Goal: Transaction & Acquisition: Purchase product/service

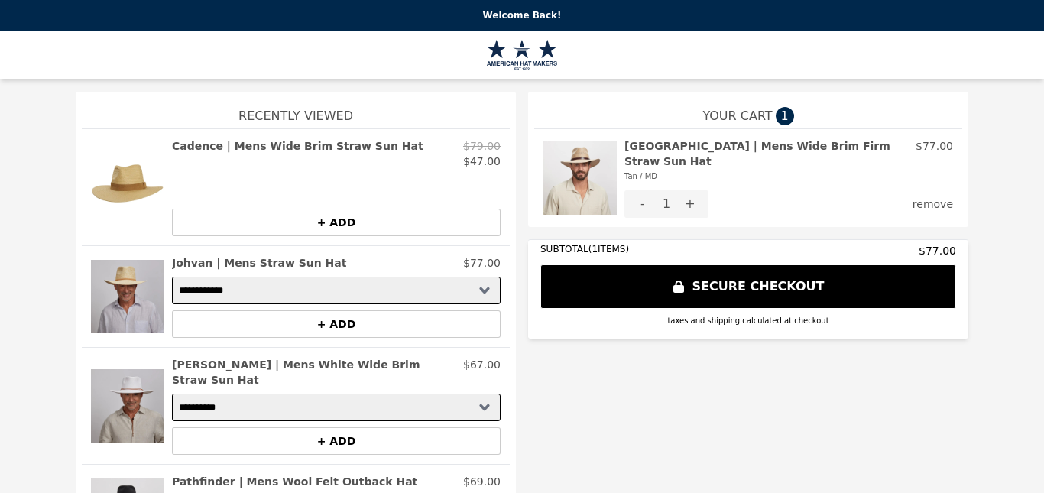
click at [118, 178] on img at bounding box center [127, 187] width 73 height 98
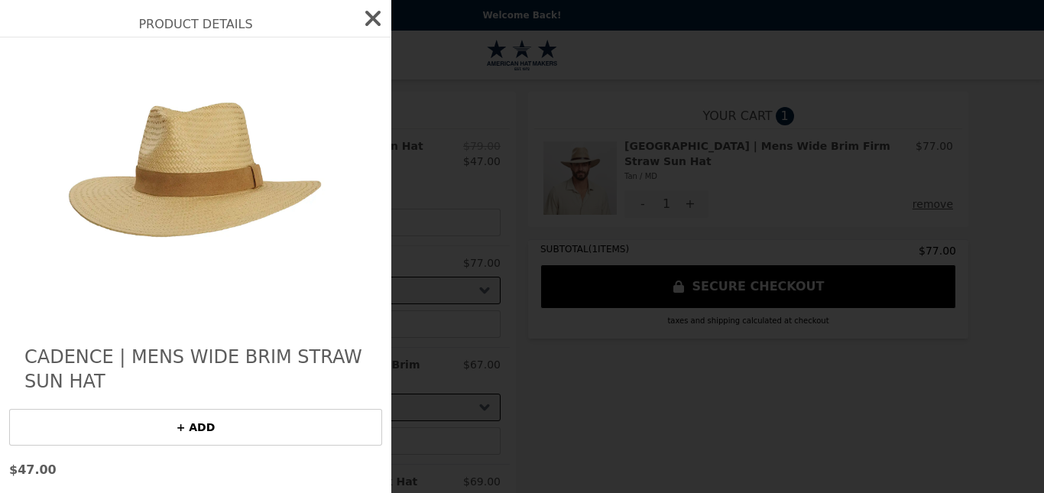
click at [361, 19] on icon "button" at bounding box center [373, 18] width 24 height 24
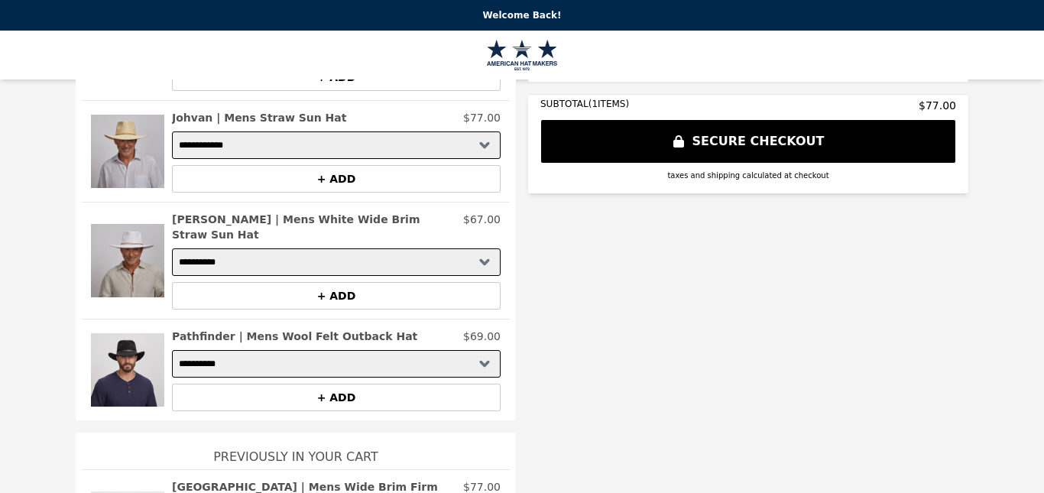
scroll to position [208, 0]
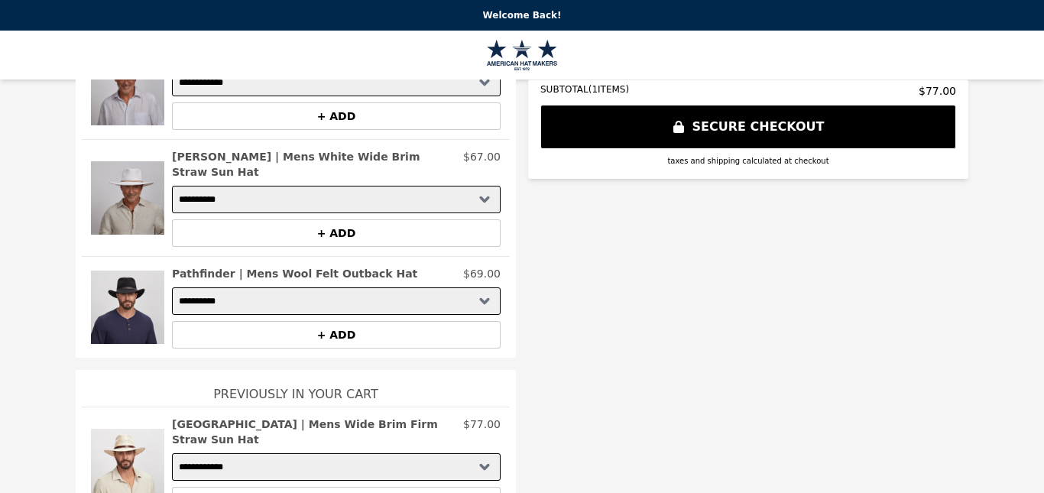
click at [228, 416] on h2 "[GEOGRAPHIC_DATA] | Mens Wide Brim Firm Straw Sun Hat" at bounding box center [314, 431] width 285 height 31
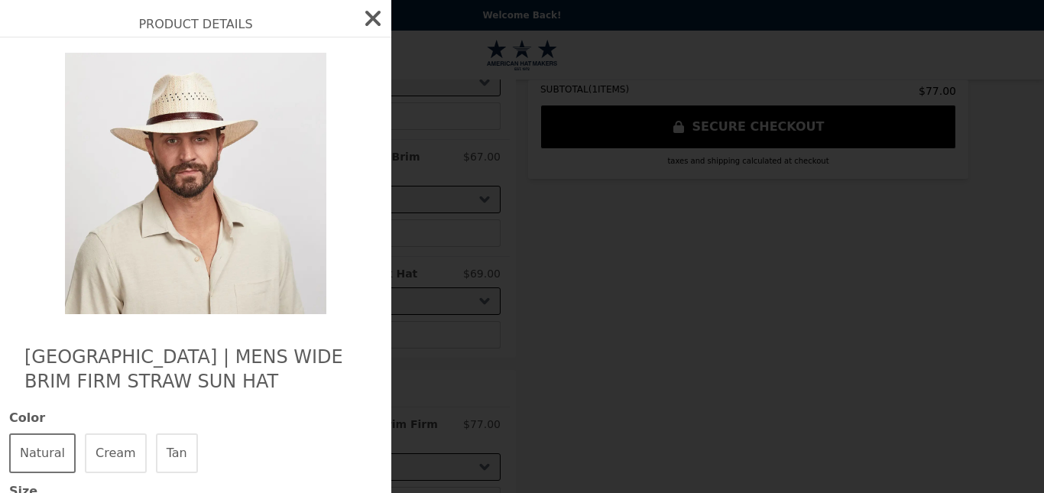
click at [108, 447] on button "Cream" at bounding box center [116, 453] width 62 height 40
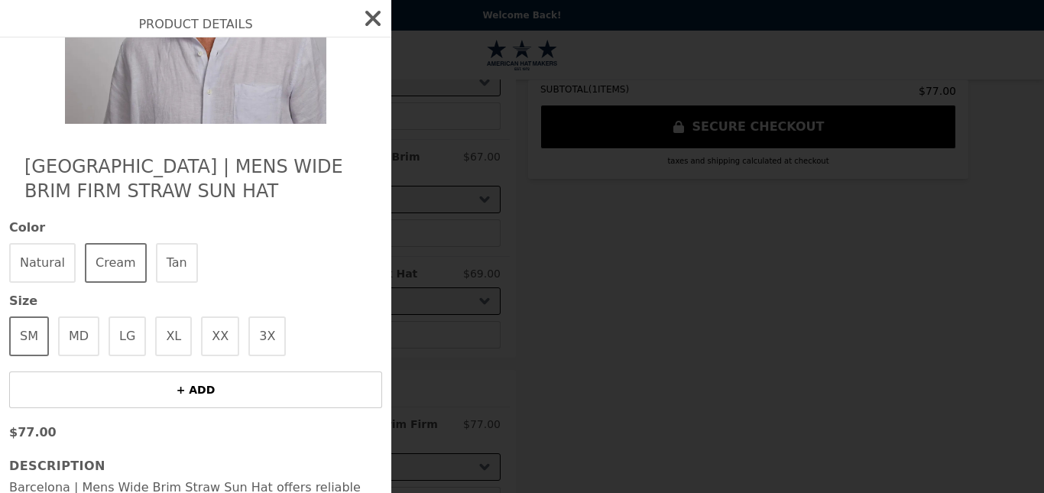
scroll to position [306, 0]
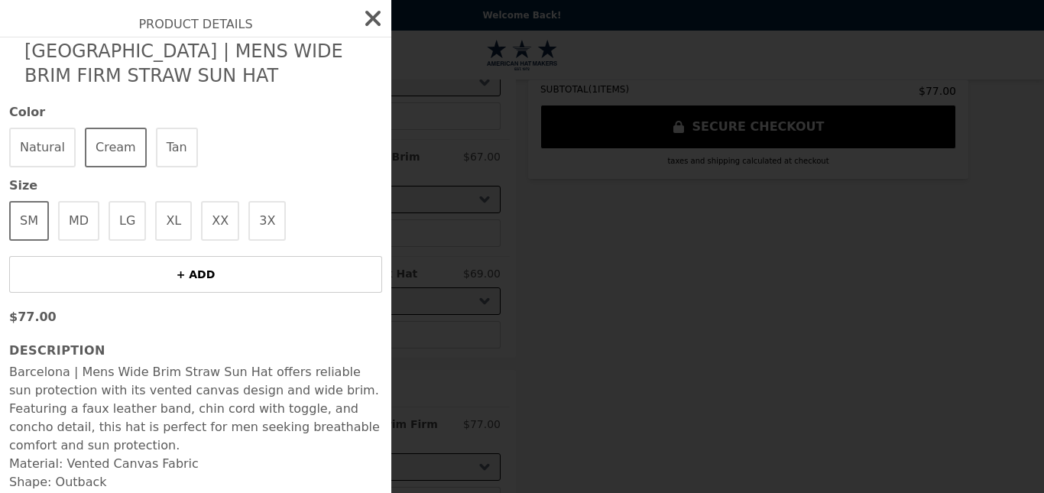
click at [89, 215] on button "MD" at bounding box center [78, 221] width 41 height 40
click at [196, 265] on button "+ ADD" at bounding box center [195, 274] width 373 height 37
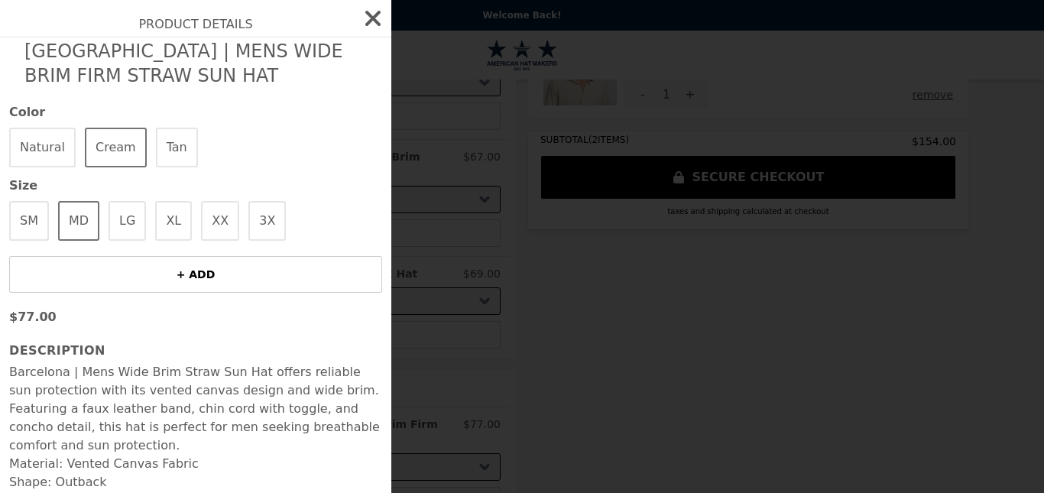
click at [366, 18] on icon "button" at bounding box center [373, 18] width 24 height 24
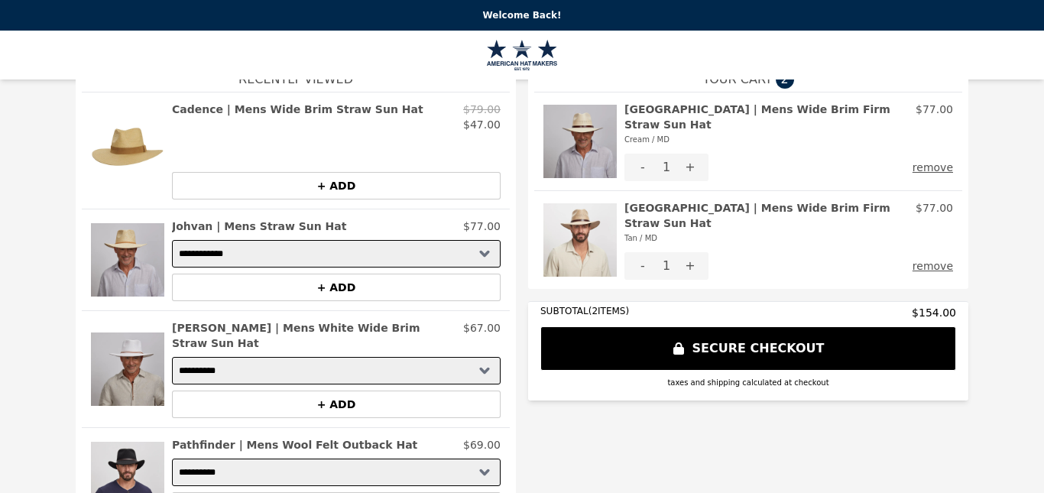
scroll to position [0, 0]
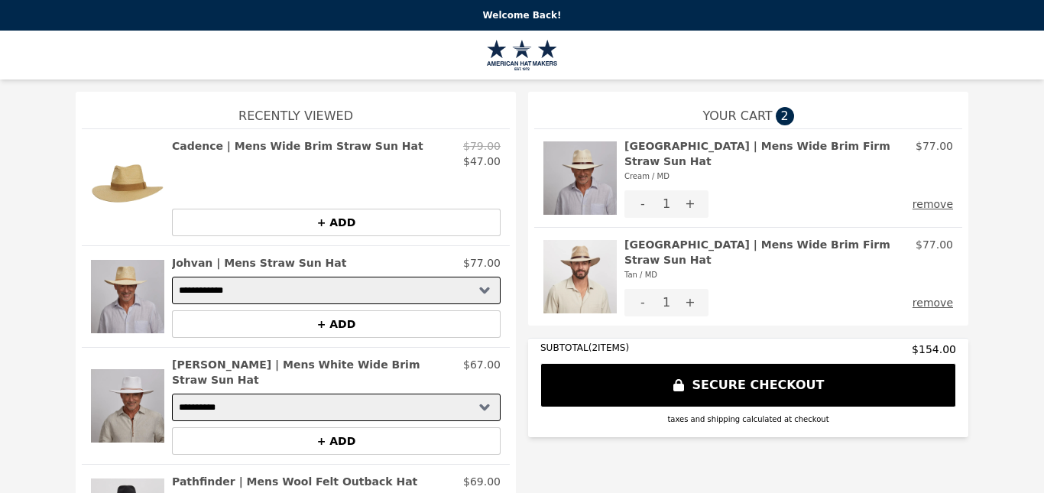
click at [931, 289] on button "remove" at bounding box center [932, 303] width 40 height 28
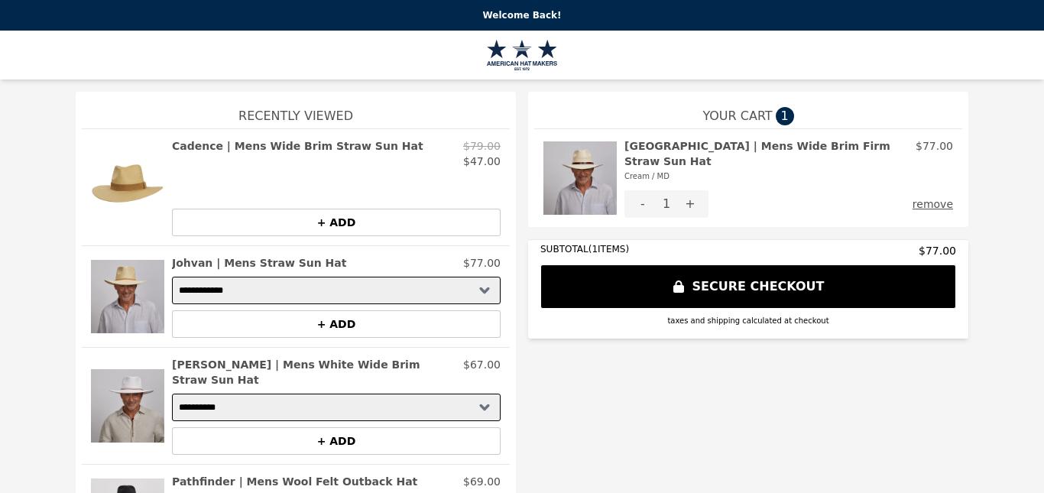
click at [588, 166] on img at bounding box center [579, 177] width 73 height 79
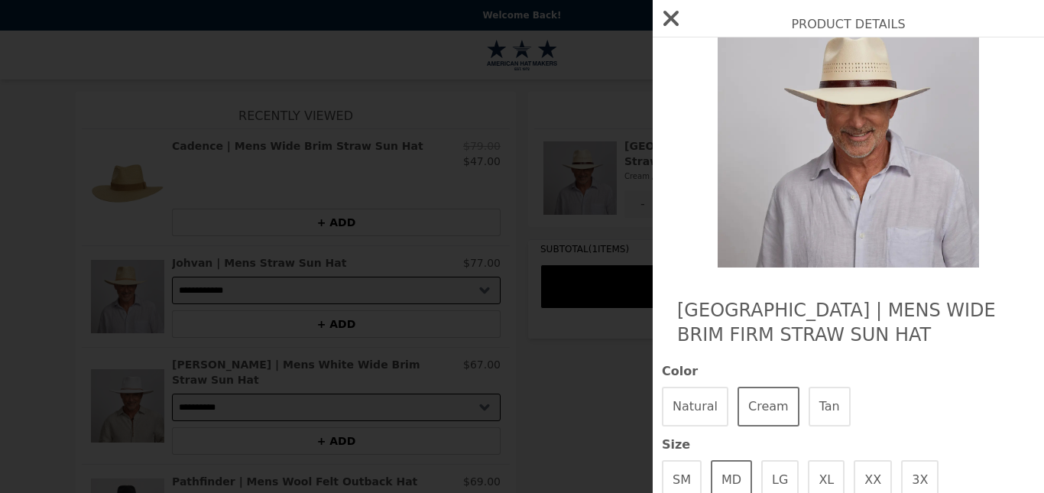
scroll to position [2, 0]
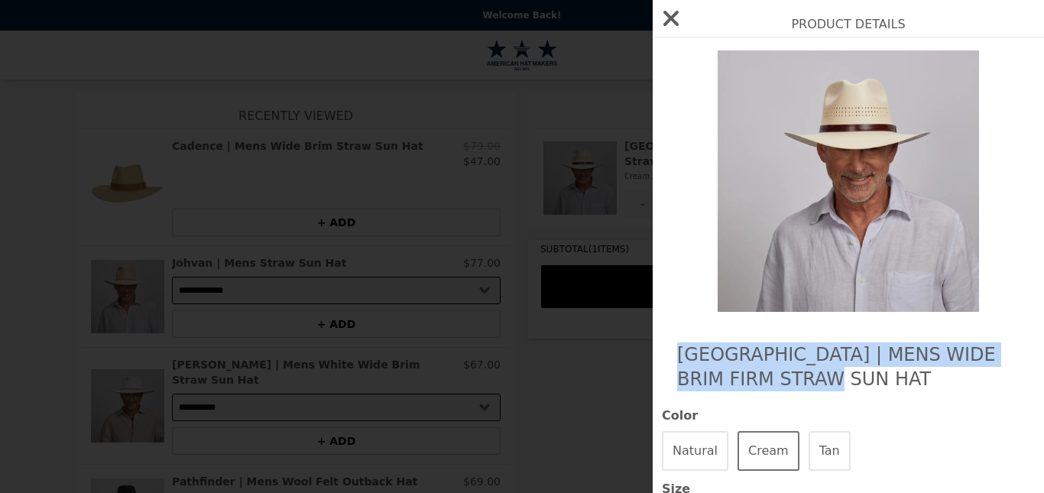
drag, startPoint x: 669, startPoint y: 338, endPoint x: 820, endPoint y: 372, distance: 154.4
copy h2 "[GEOGRAPHIC_DATA] | Mens Wide Brim Firm Straw Sun Hat"
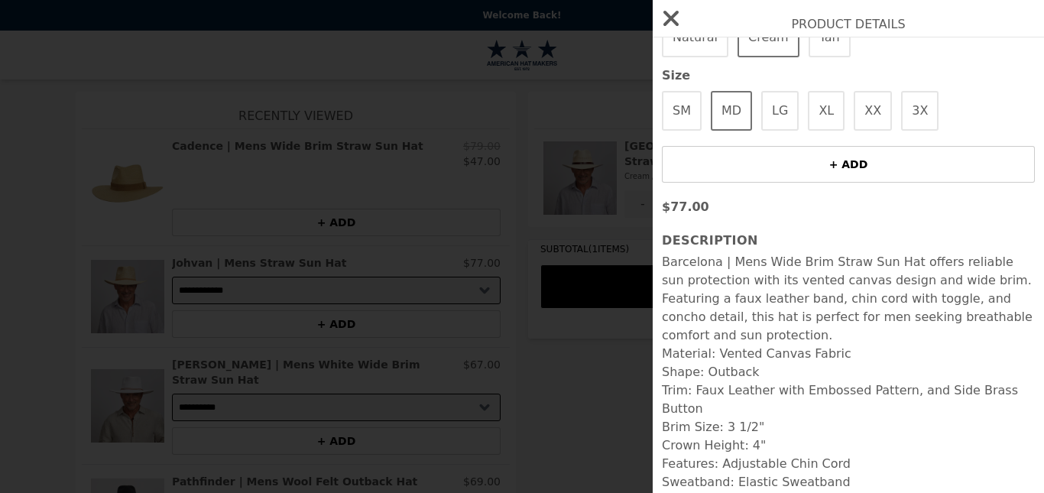
scroll to position [461, 0]
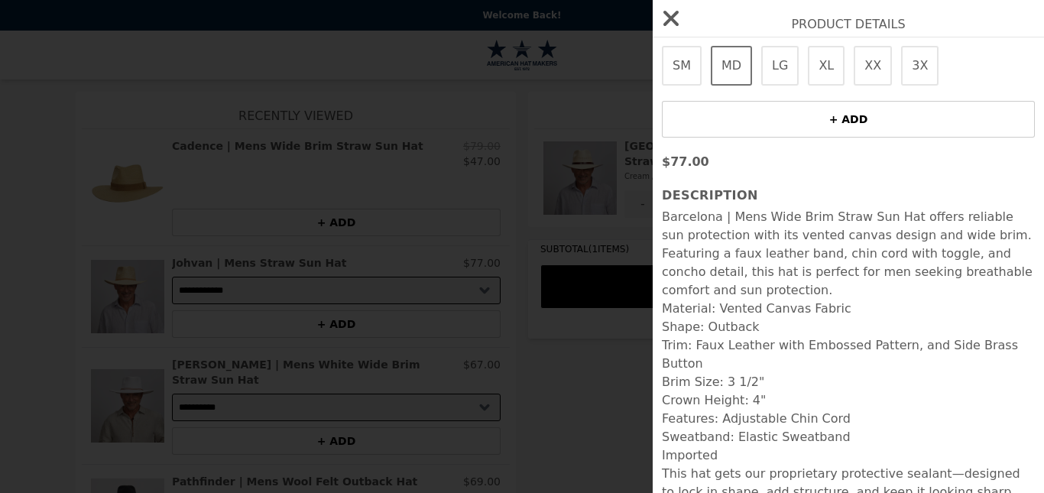
click at [677, 20] on icon "button" at bounding box center [671, 18] width 24 height 24
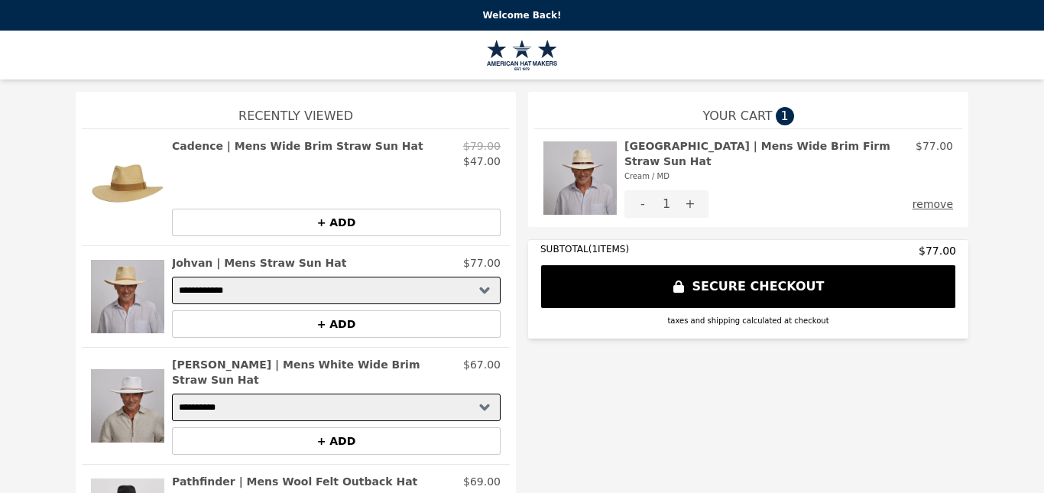
click at [310, 364] on h2 "[PERSON_NAME] | Mens White Wide Brim Straw Sun Hat" at bounding box center [314, 372] width 285 height 31
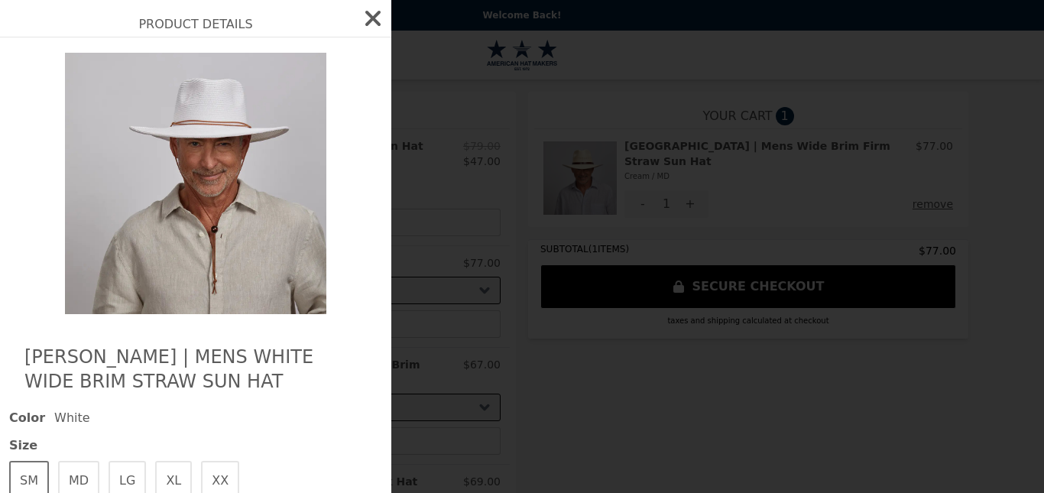
click at [365, 21] on icon "button" at bounding box center [372, 18] width 15 height 15
